Goal: Task Accomplishment & Management: Use online tool/utility

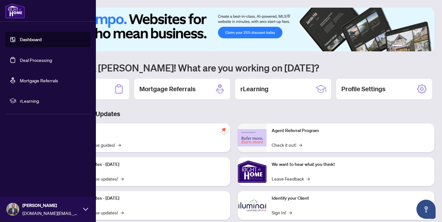
click at [29, 60] on link "Deal Processing" at bounding box center [36, 60] width 32 height 6
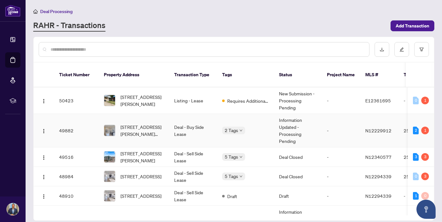
click at [189, 123] on td "Deal - Buy Side Lease" at bounding box center [193, 131] width 48 height 34
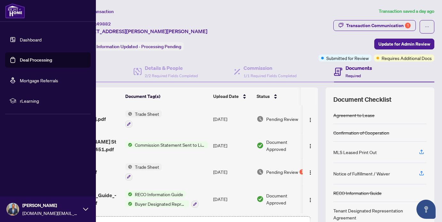
click at [43, 61] on link "Deal Processing" at bounding box center [36, 60] width 32 height 6
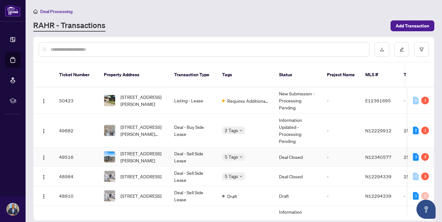
click at [157, 150] on span "[STREET_ADDRESS][PERSON_NAME]" at bounding box center [141, 157] width 43 height 14
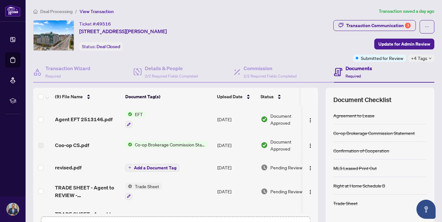
scroll to position [0, 0]
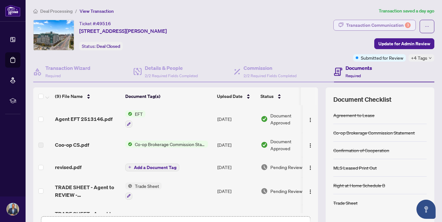
click at [364, 26] on div "Transaction Communication 3" at bounding box center [378, 25] width 64 height 10
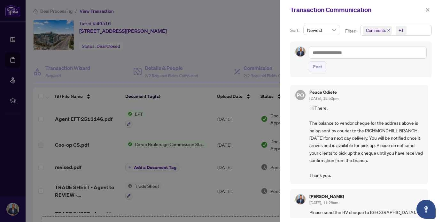
click at [269, 33] on div at bounding box center [221, 111] width 442 height 222
click at [429, 9] on icon "close" at bounding box center [427, 10] width 4 height 4
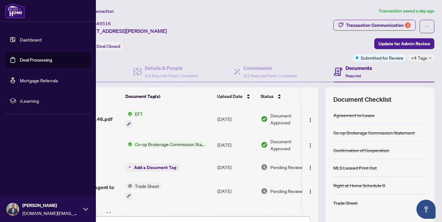
click at [30, 39] on link "Dashboard" at bounding box center [31, 40] width 22 height 6
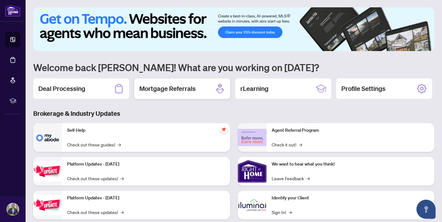
click at [179, 87] on h2 "Mortgage Referrals" at bounding box center [167, 88] width 56 height 9
